Goal: Transaction & Acquisition: Purchase product/service

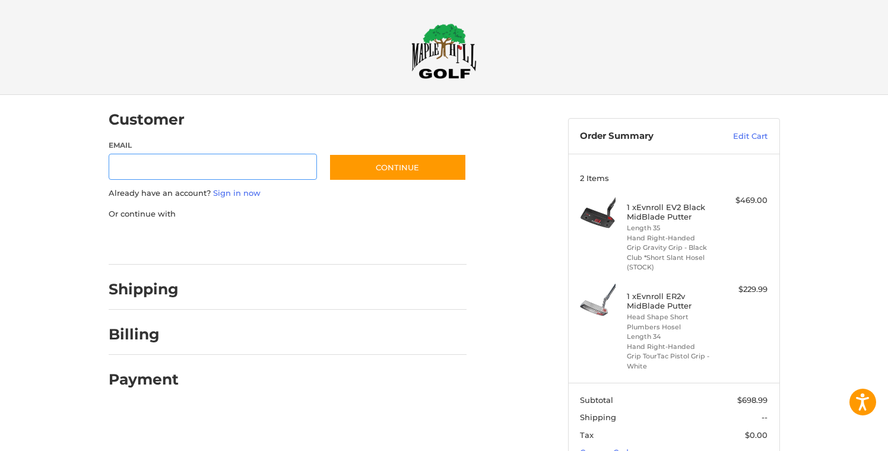
scroll to position [5, 0]
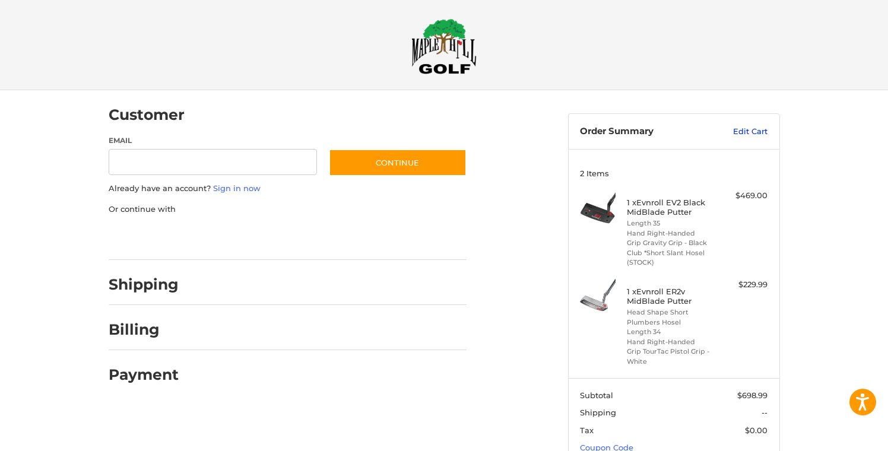
click at [758, 132] on link "Edit Cart" at bounding box center [737, 132] width 60 height 12
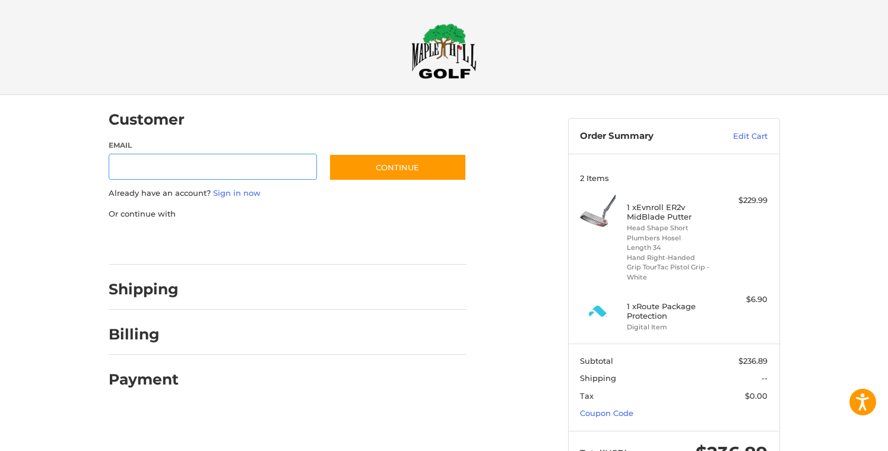
scroll to position [5, 0]
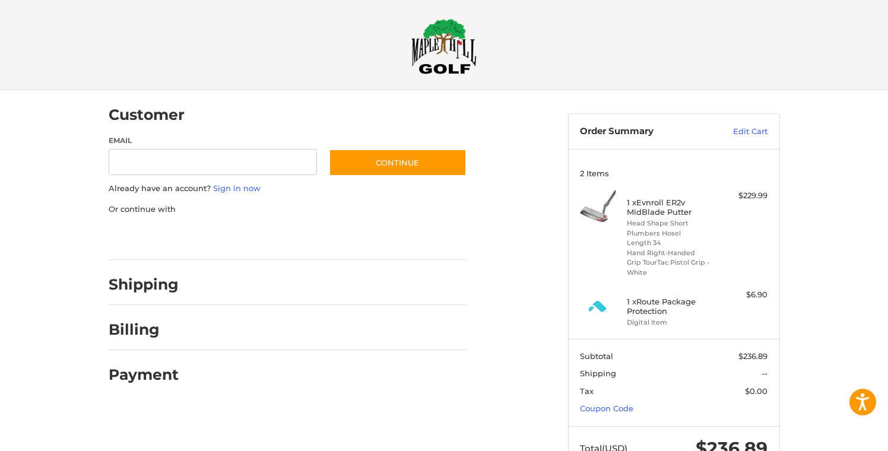
click at [458, 290] on div at bounding box center [328, 287] width 277 height 15
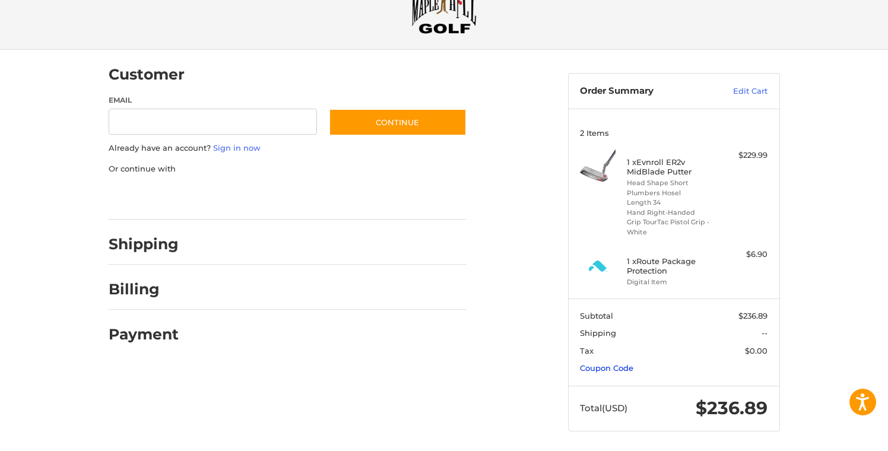
scroll to position [45, 0]
click at [623, 364] on link "Coupon Code" at bounding box center [606, 368] width 53 height 9
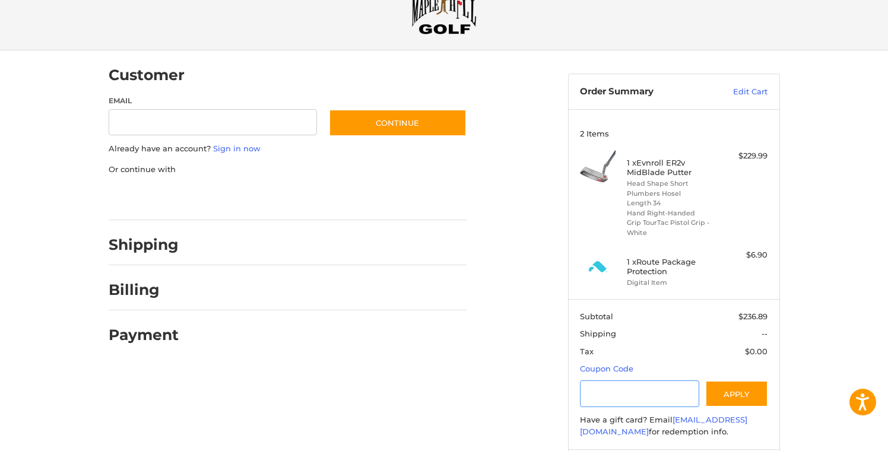
click at [634, 390] on input "Gift Certificate or Coupon Code" at bounding box center [639, 393] width 119 height 27
type input "******"
click at [742, 390] on button "Apply" at bounding box center [736, 393] width 63 height 27
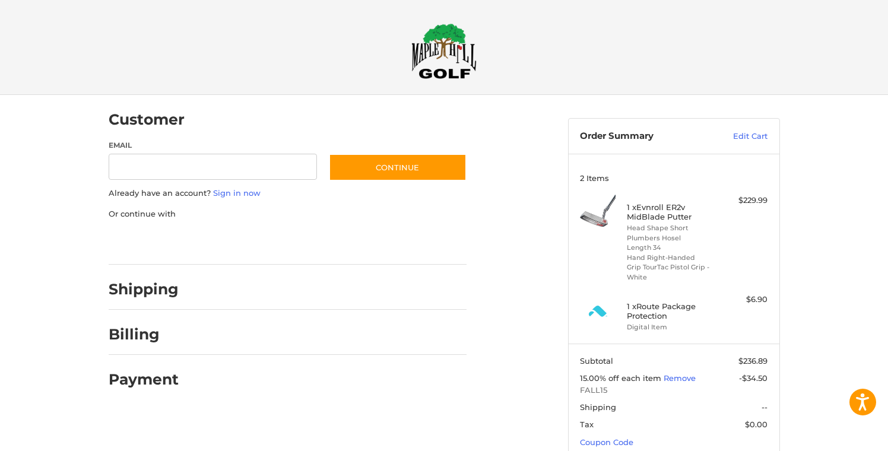
scroll to position [0, 0]
